Goal: Task Accomplishment & Management: Complete application form

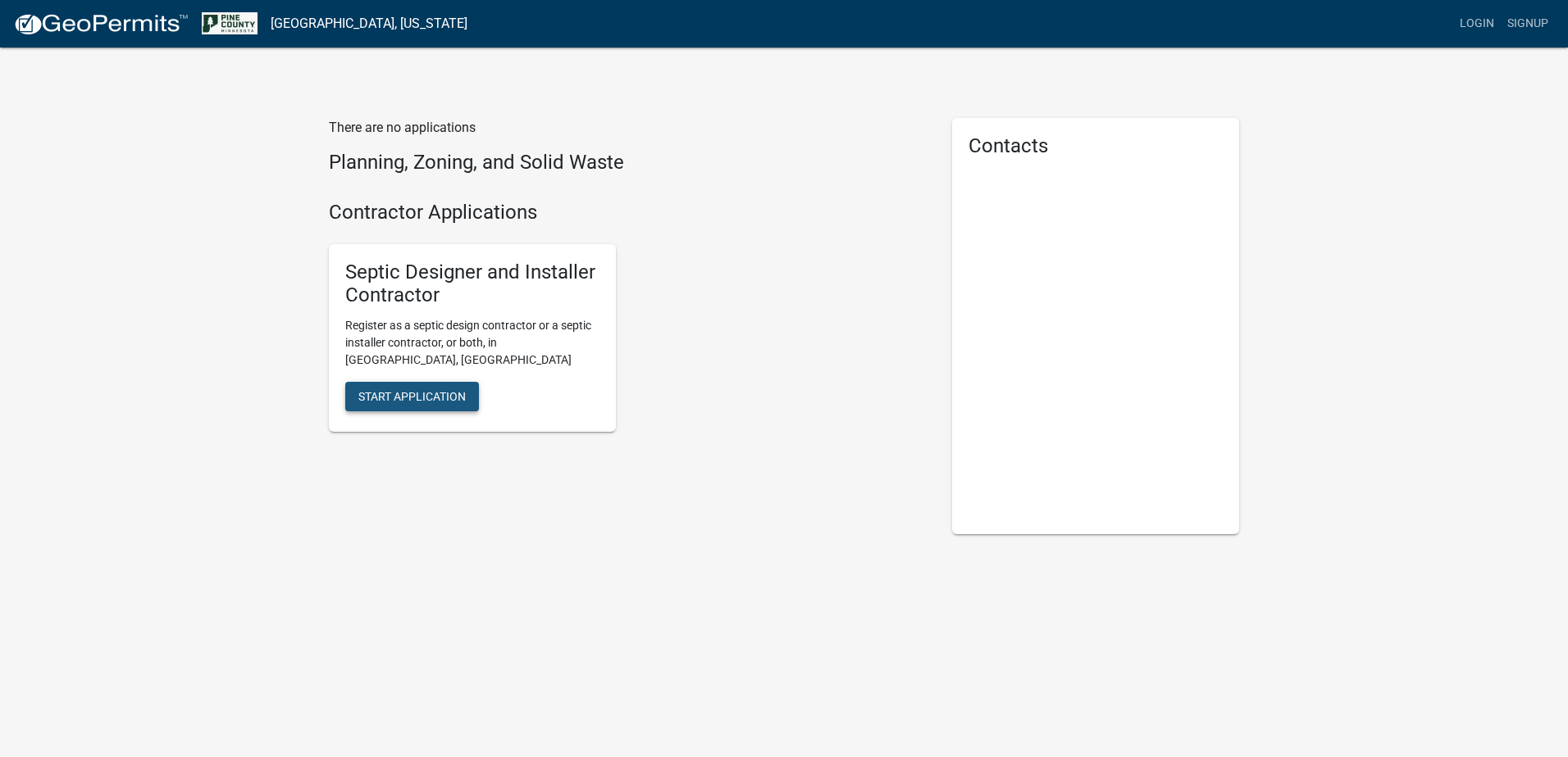
click at [447, 390] on span "Start Application" at bounding box center [413, 397] width 108 height 13
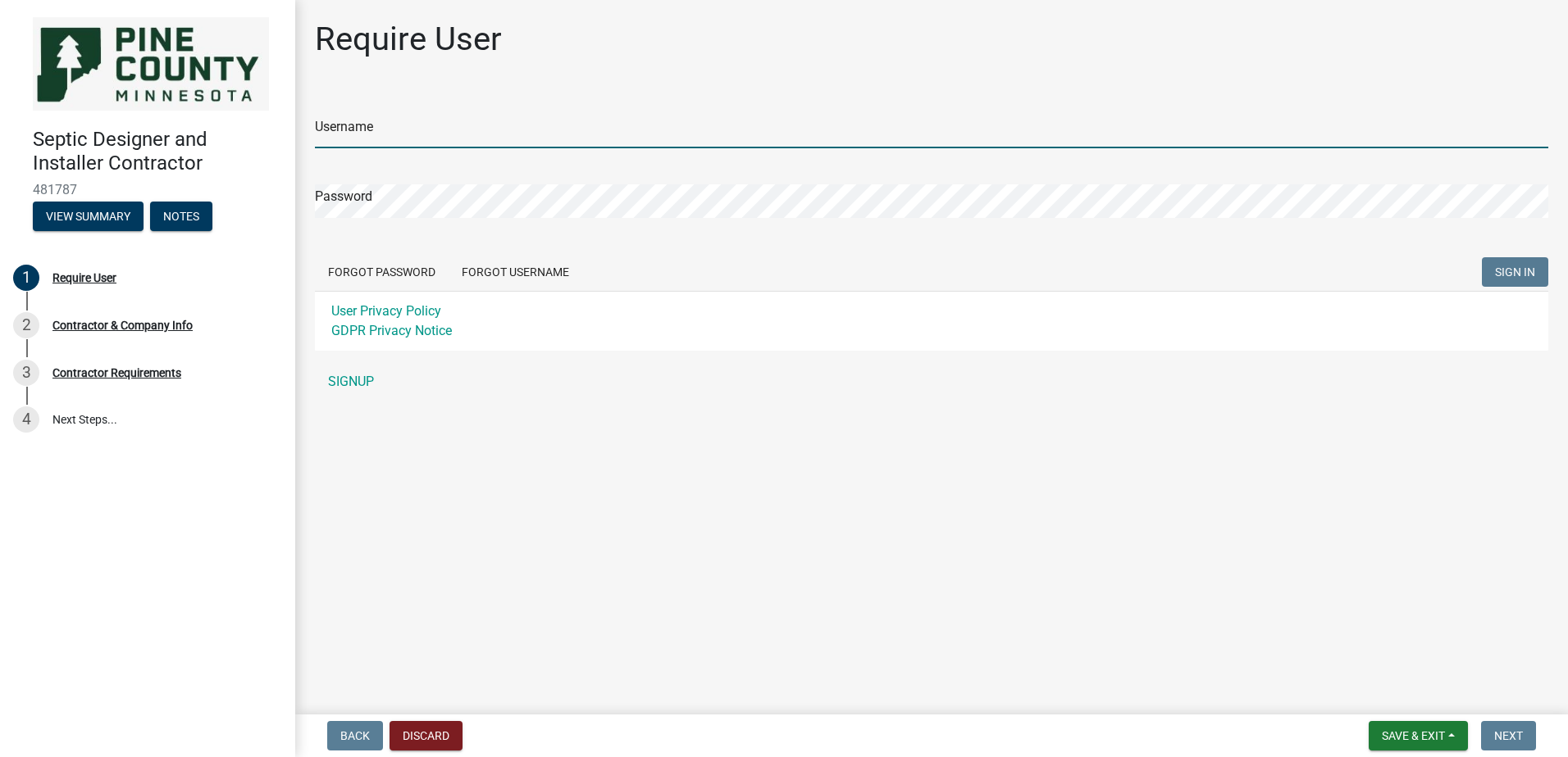
click at [419, 118] on input "Username" at bounding box center [932, 132] width 1234 height 34
type input "e"
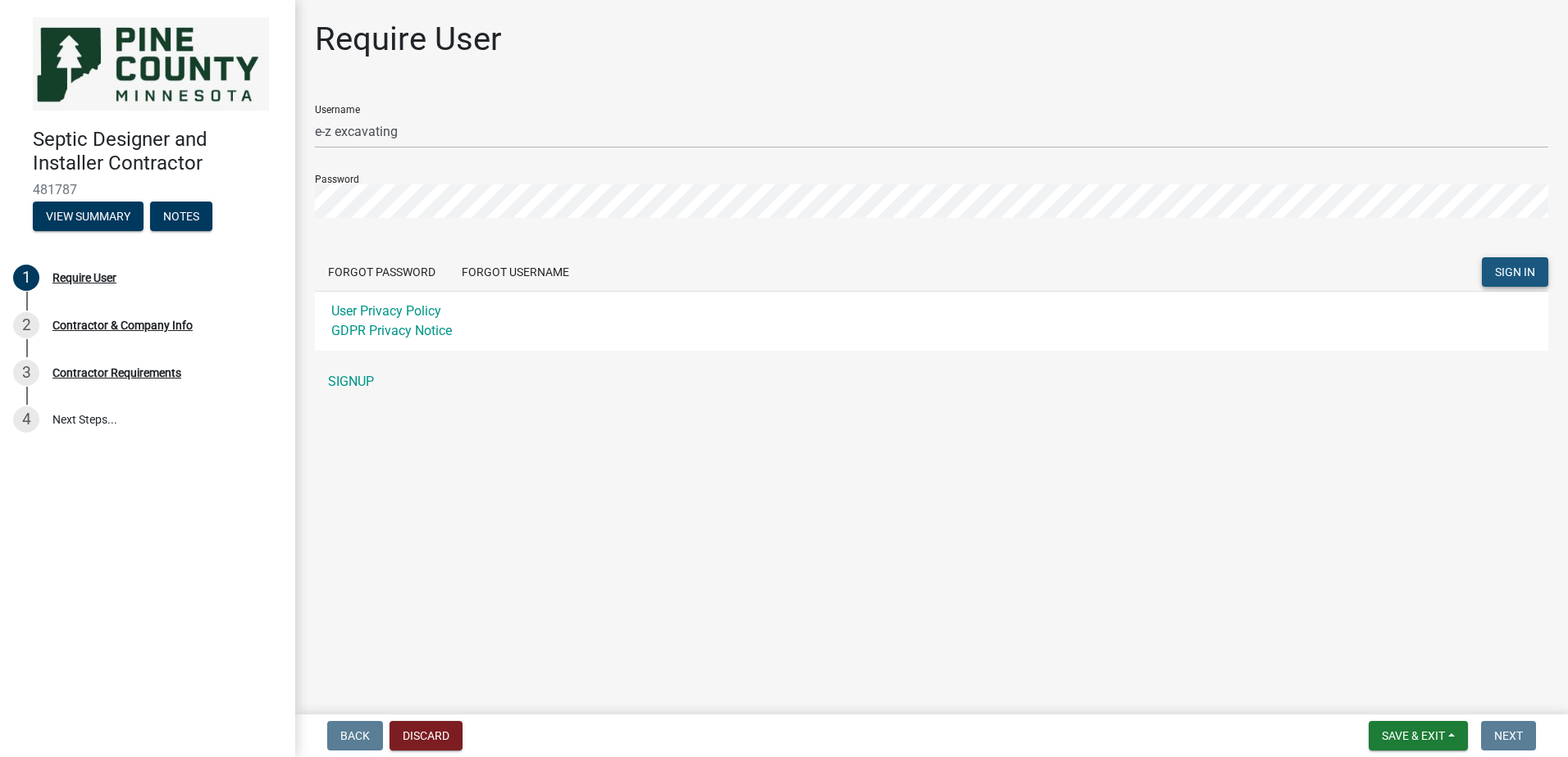
click at [1519, 279] on button "SIGN IN" at bounding box center [1515, 271] width 66 height 29
click at [1515, 269] on span "SIGN IN" at bounding box center [1515, 272] width 40 height 13
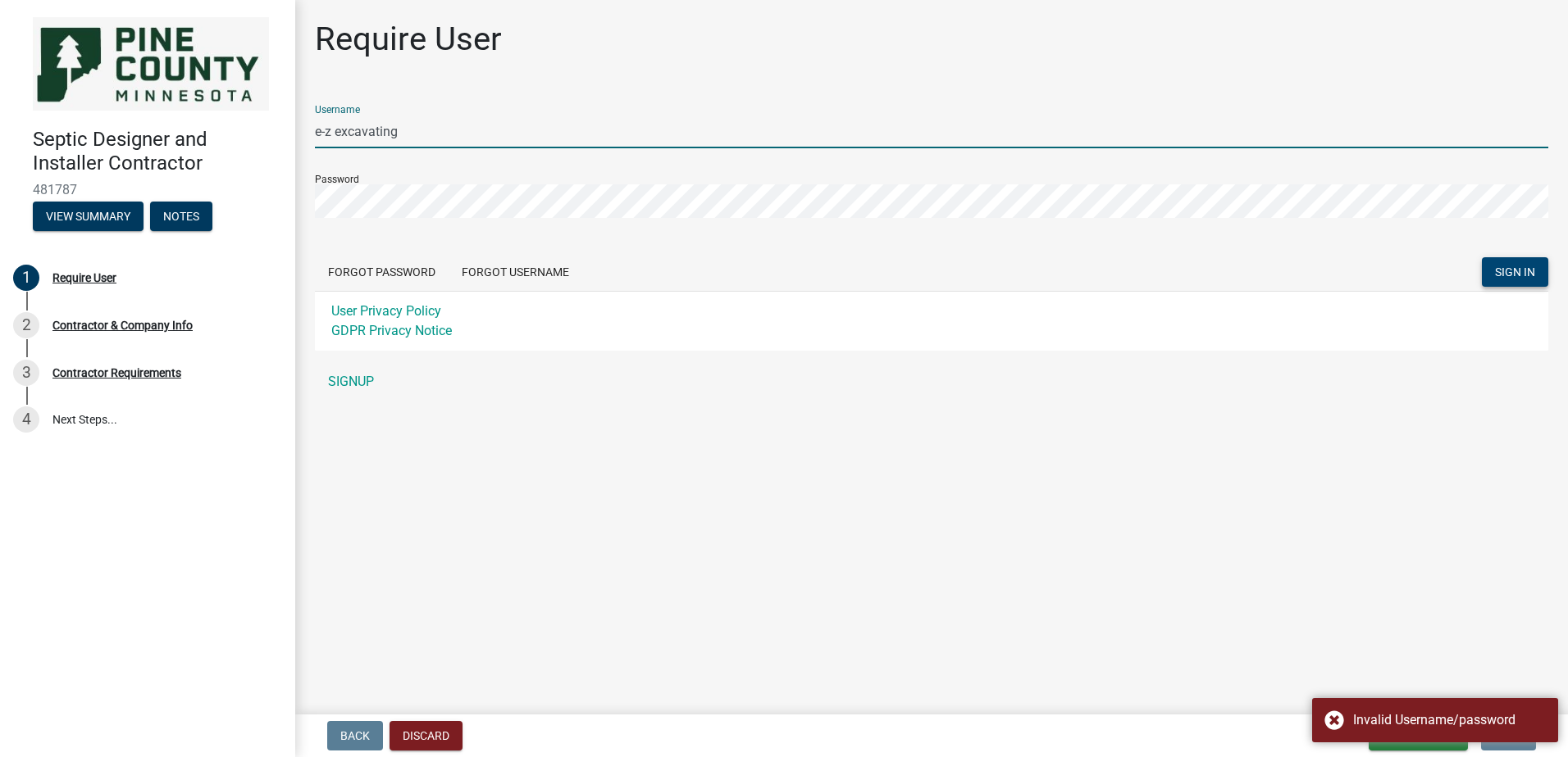
drag, startPoint x: 416, startPoint y: 131, endPoint x: 207, endPoint y: 152, distance: 210.1
click at [207, 152] on div "Septic Designer and Installer Contractor 481787 View Summary Notes 1 Require Us…" at bounding box center [784, 378] width 1568 height 757
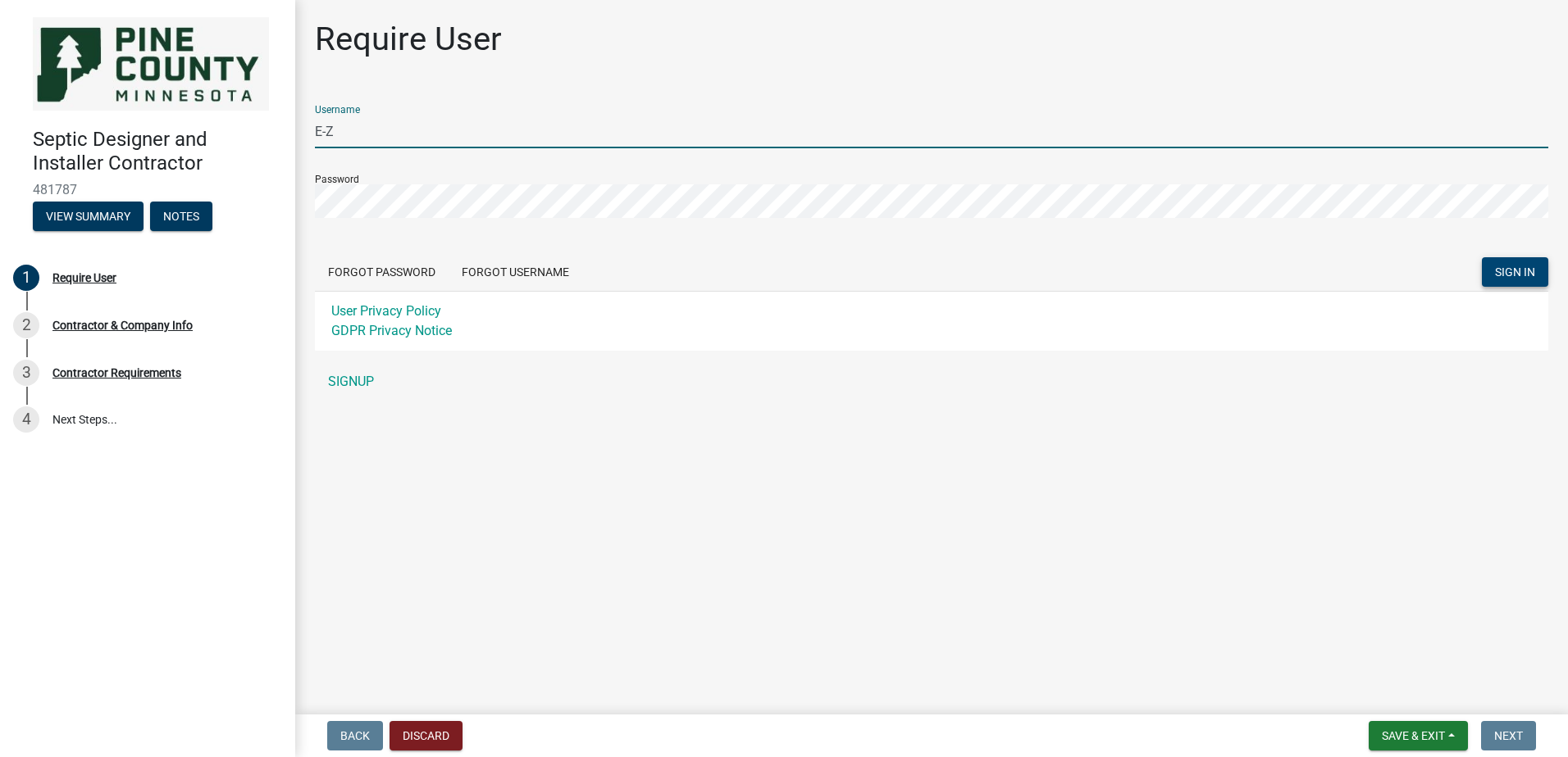
click at [1482, 257] on button "SIGN IN" at bounding box center [1515, 271] width 66 height 29
drag, startPoint x: 379, startPoint y: 136, endPoint x: 307, endPoint y: 131, distance: 72.2
click at [307, 131] on div "Require User Username e-z excavating Password Forgot Password Forgot Username S…" at bounding box center [931, 216] width 1258 height 393
type input "E-Z Excavating"
drag, startPoint x: 754, startPoint y: 170, endPoint x: 727, endPoint y: 177, distance: 27.9
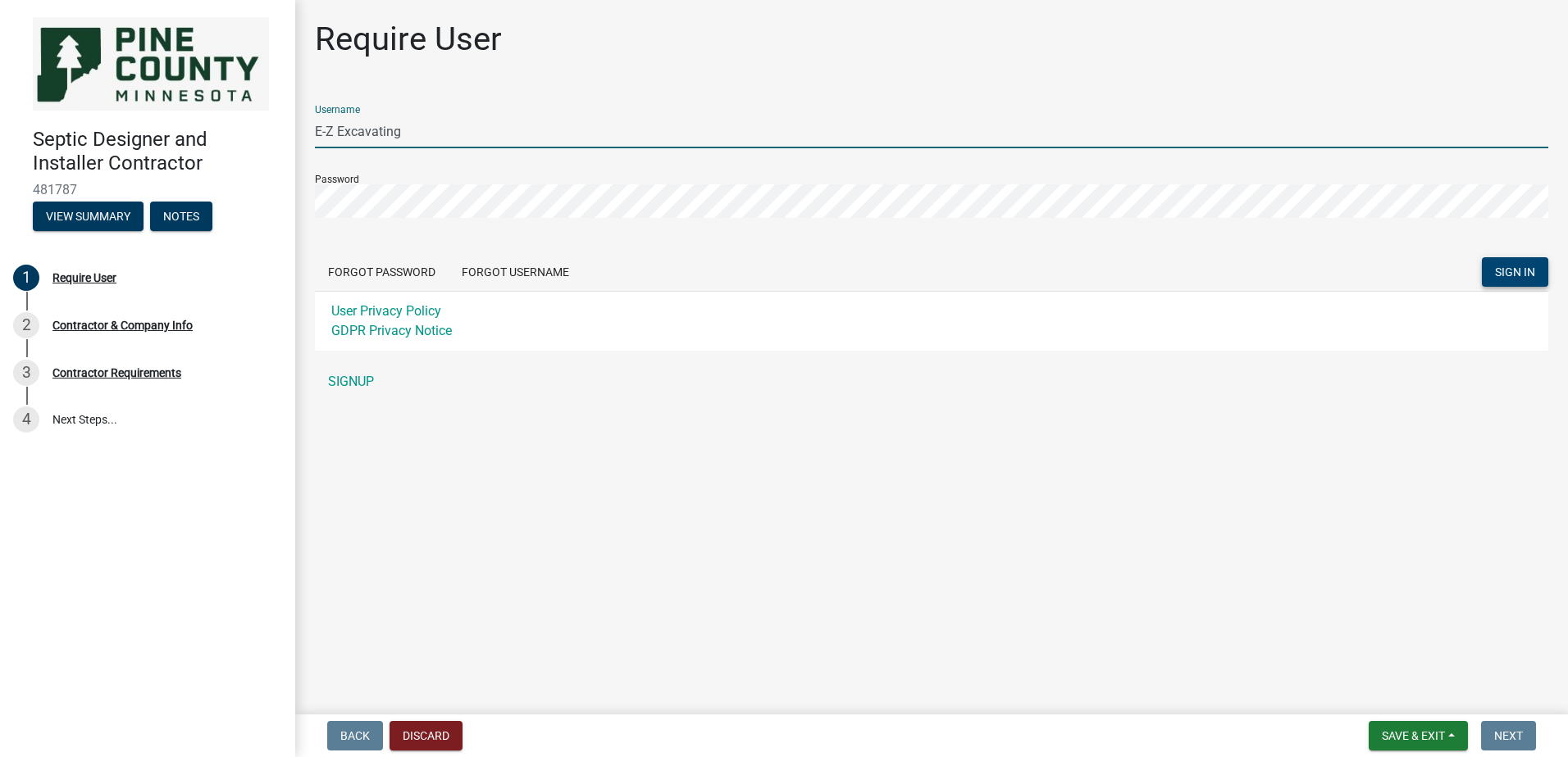
click at [753, 170] on div "Password" at bounding box center [932, 190] width 1234 height 57
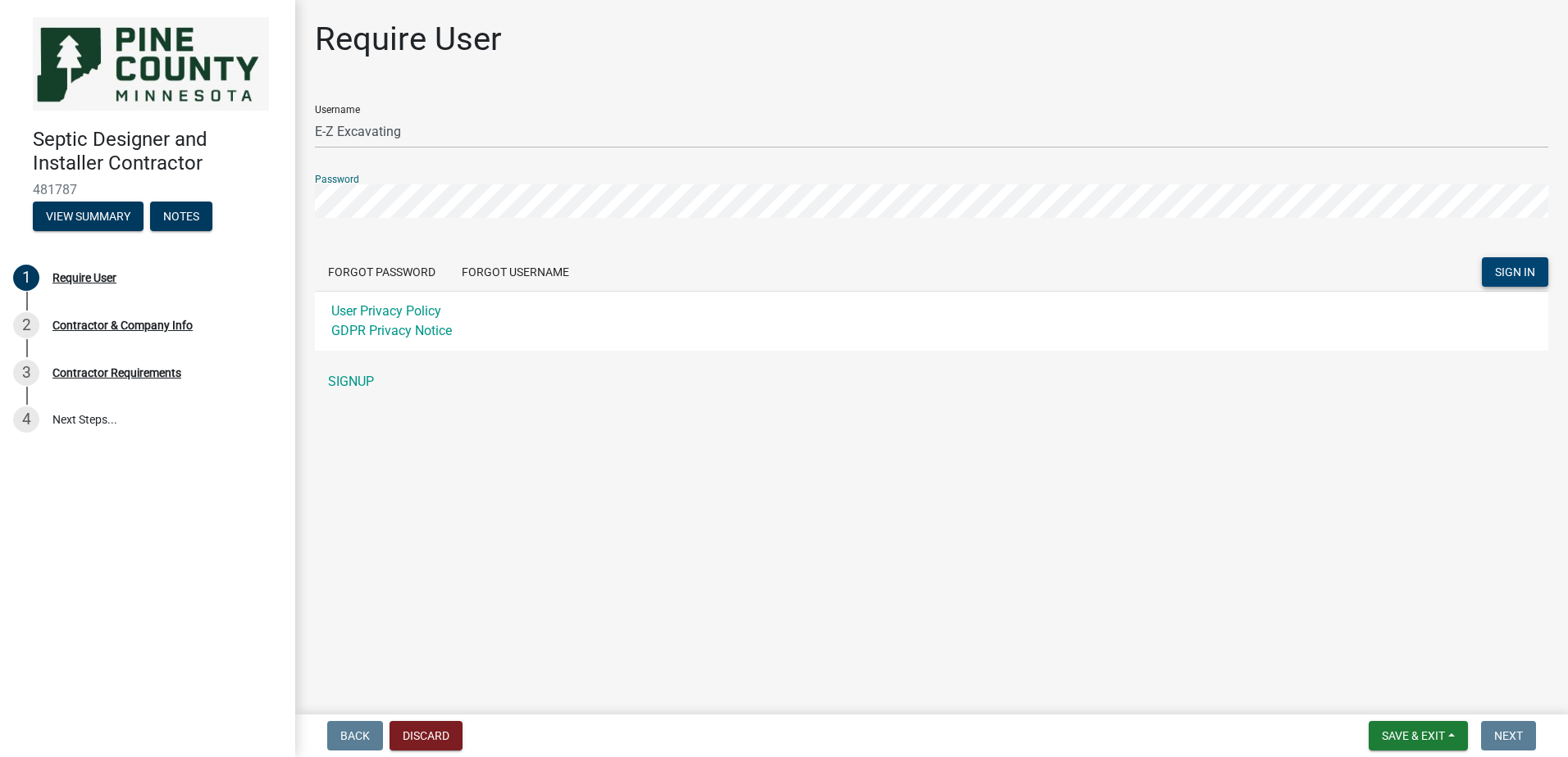
click at [1533, 264] on button "SIGN IN" at bounding box center [1515, 271] width 66 height 29
